Goal: Task Accomplishment & Management: Use online tool/utility

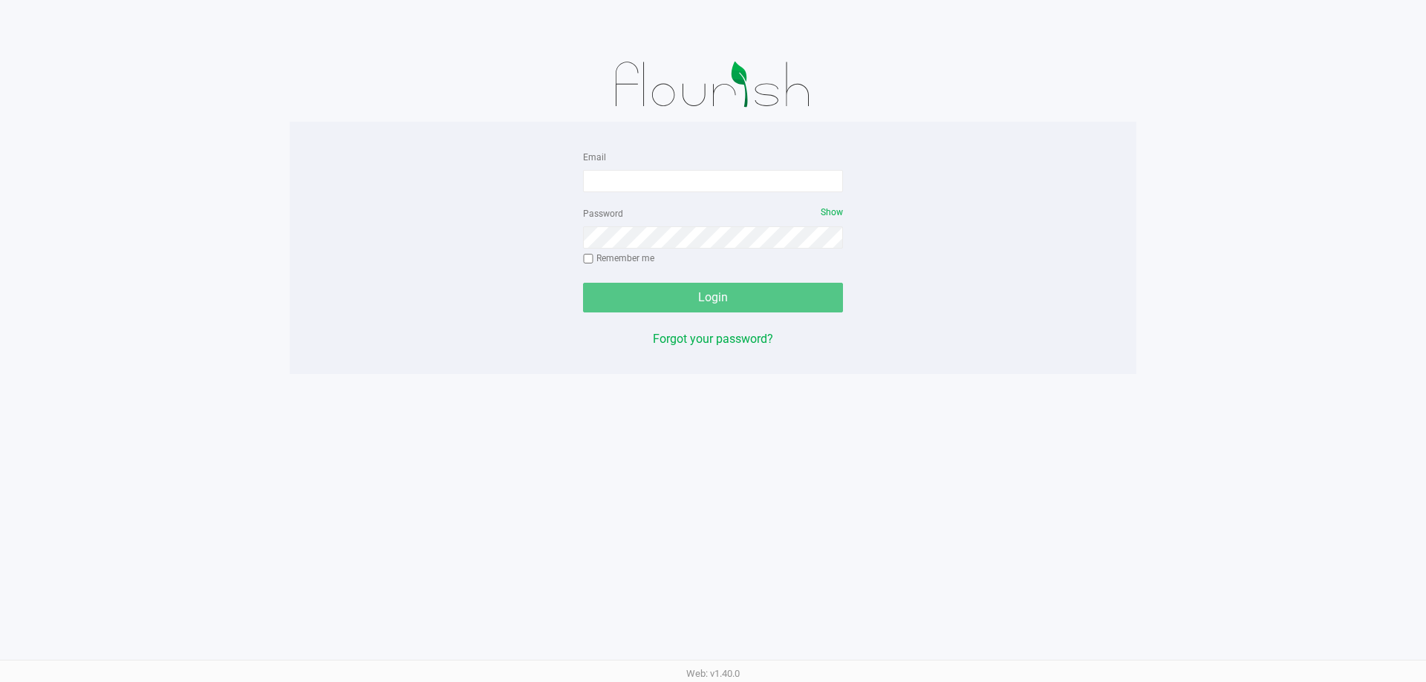
click at [666, 195] on form "Email Password Show Remember me Login" at bounding box center [713, 230] width 260 height 165
click at [666, 189] on input "Email" at bounding box center [713, 181] width 260 height 22
type input "[EMAIL_ADDRESS][DOMAIN_NAME]"
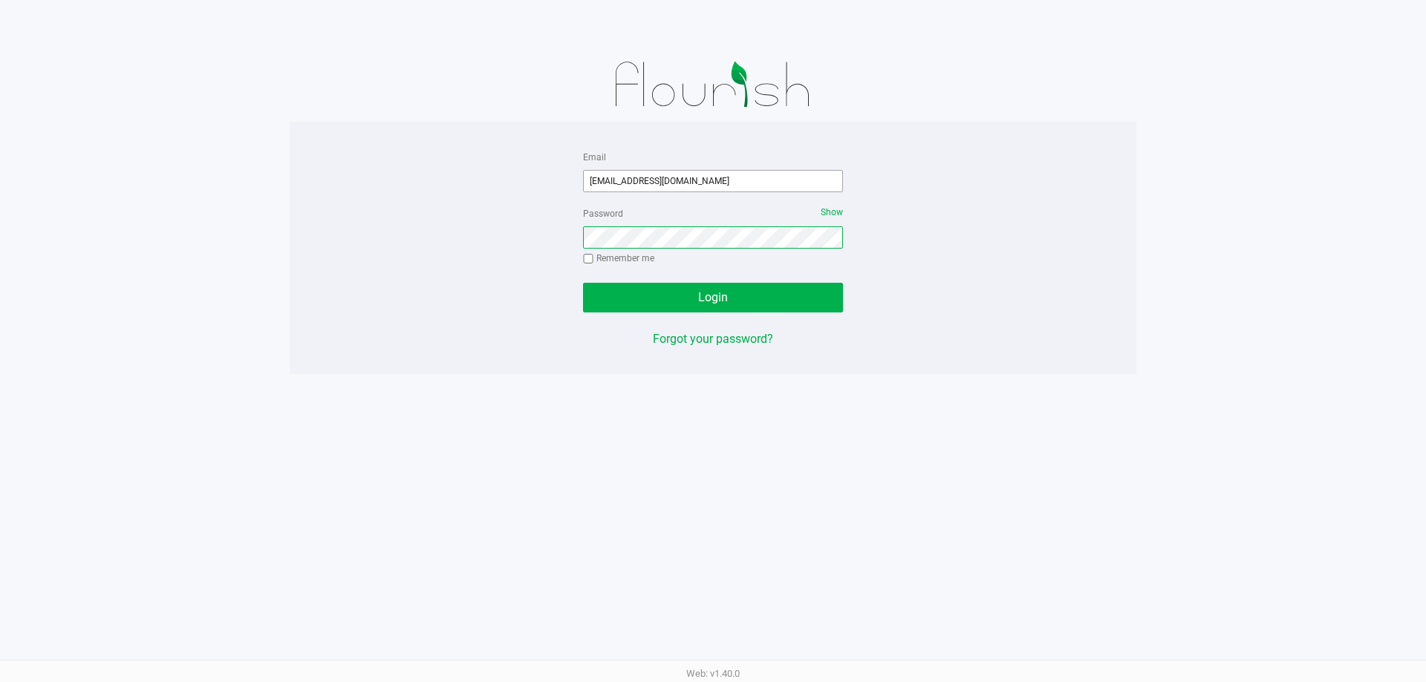
click at [583, 283] on button "Login" at bounding box center [713, 298] width 260 height 30
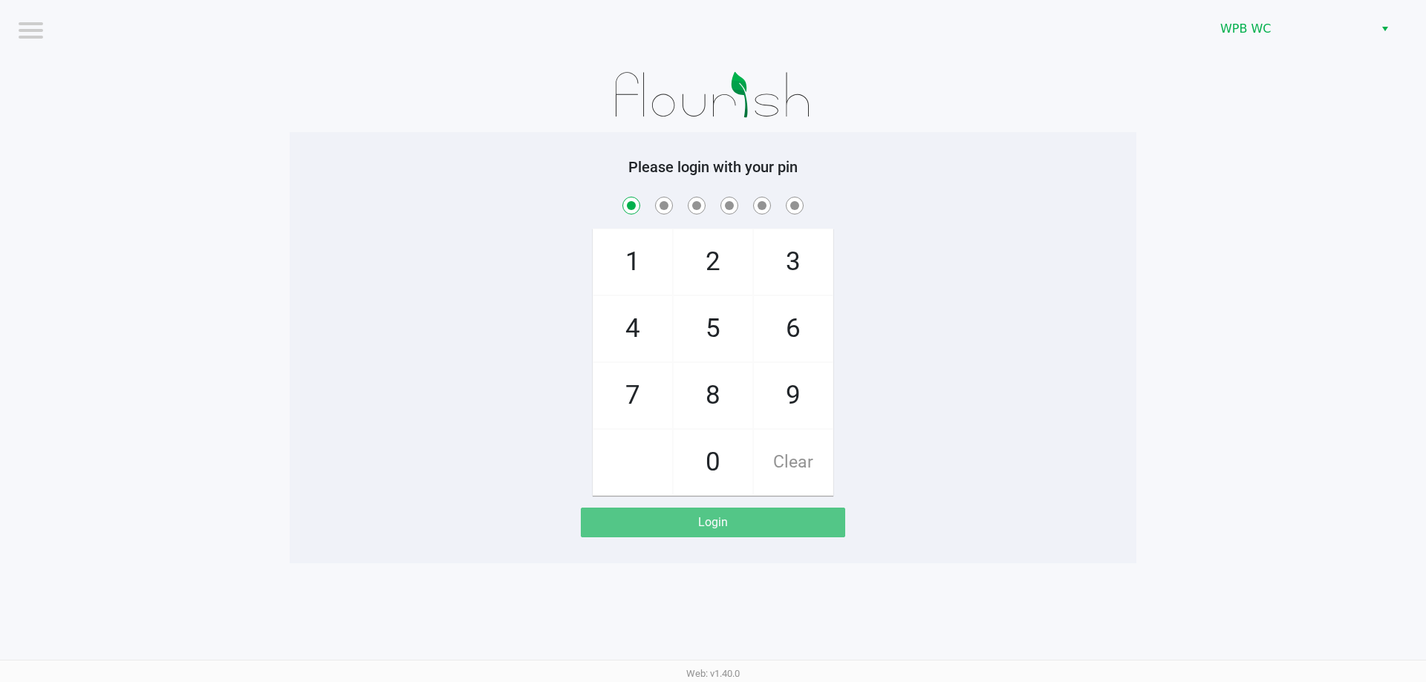
checkbox input "true"
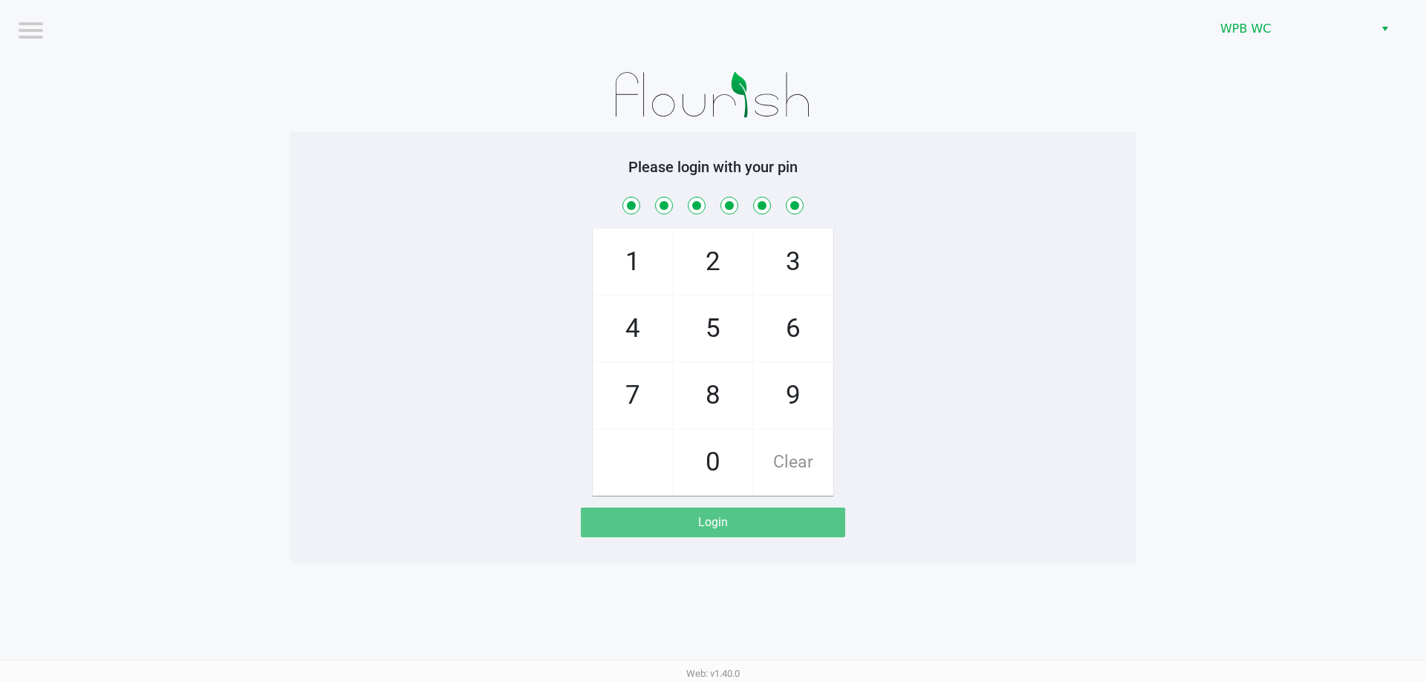
checkbox input "true"
